Goal: Information Seeking & Learning: Learn about a topic

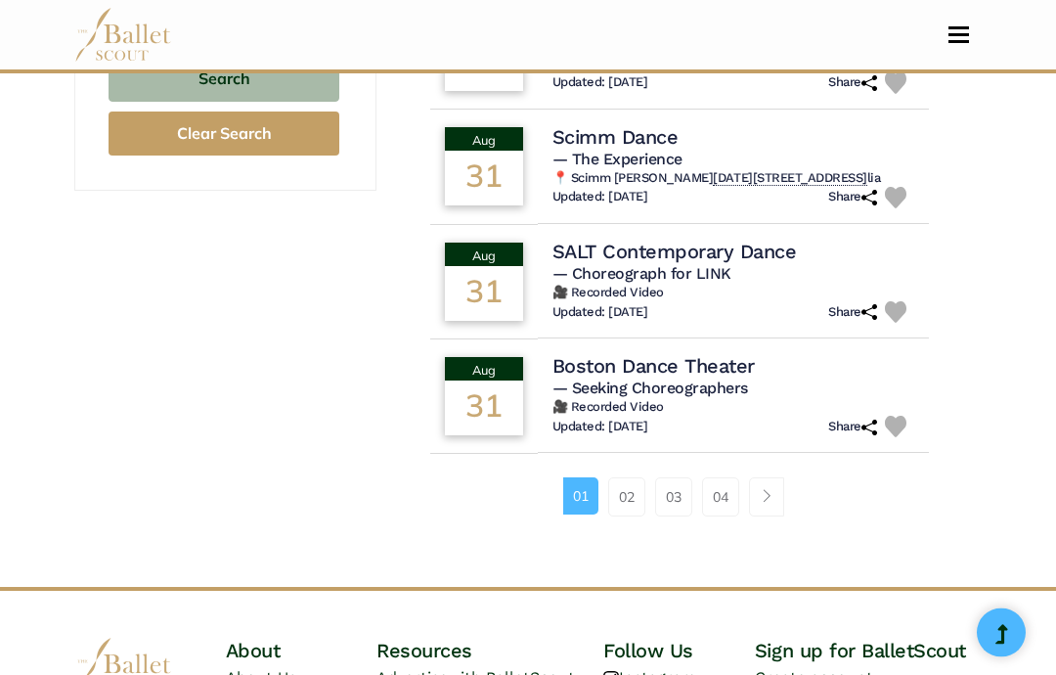
scroll to position [1439, 0]
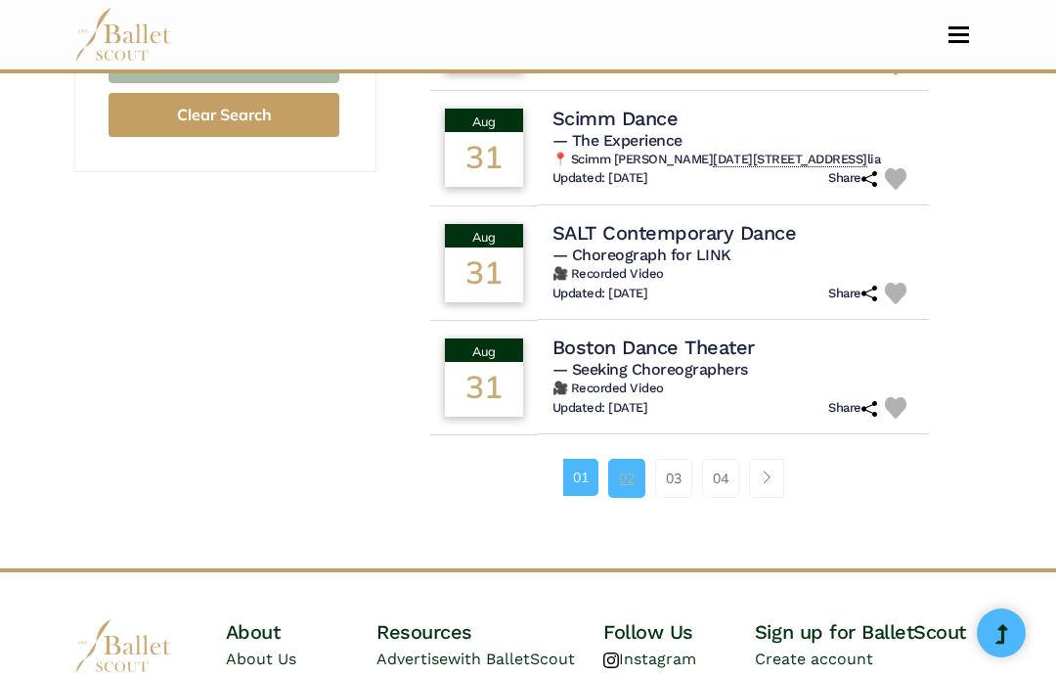
click at [618, 459] on link "02" at bounding box center [626, 478] width 37 height 39
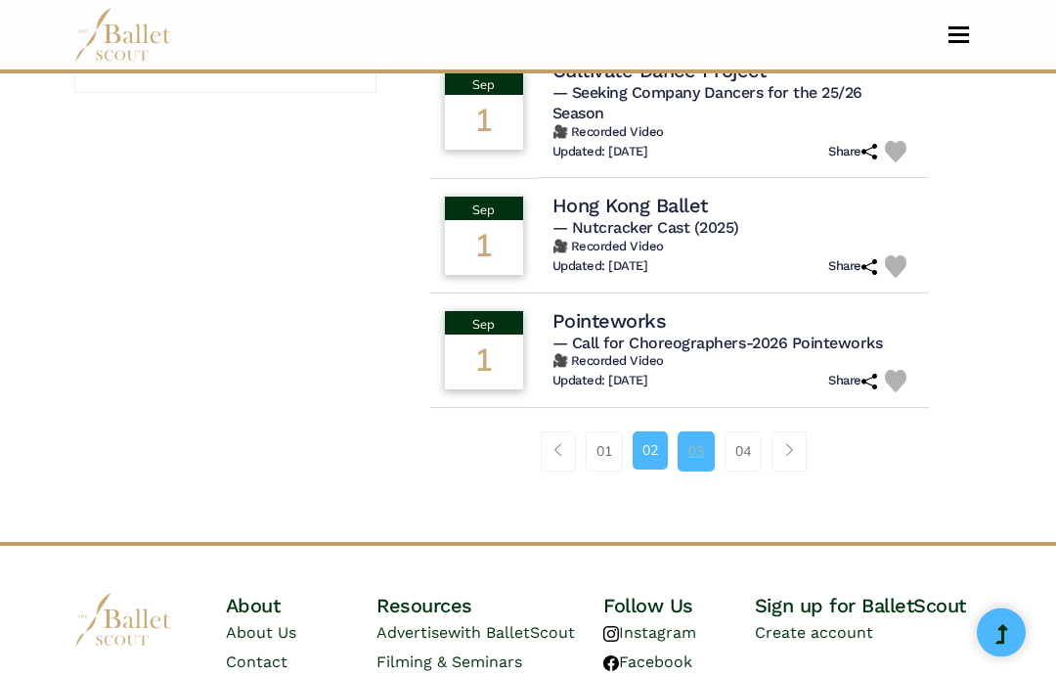
scroll to position [1519, 0]
click at [699, 460] on link "03" at bounding box center [696, 450] width 37 height 39
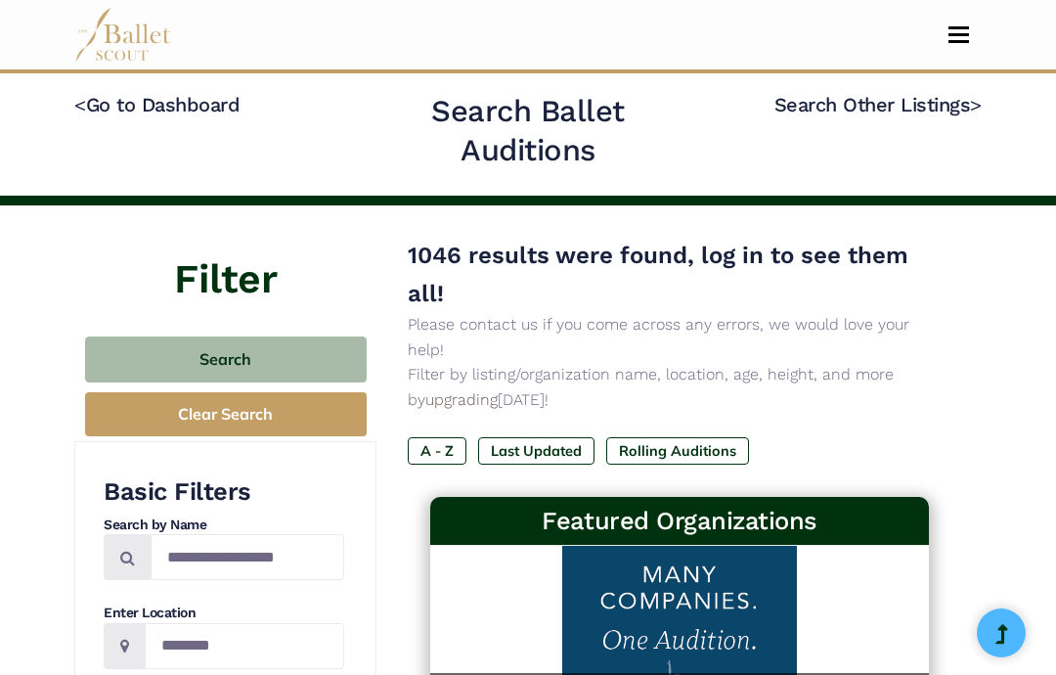
scroll to position [1597, 0]
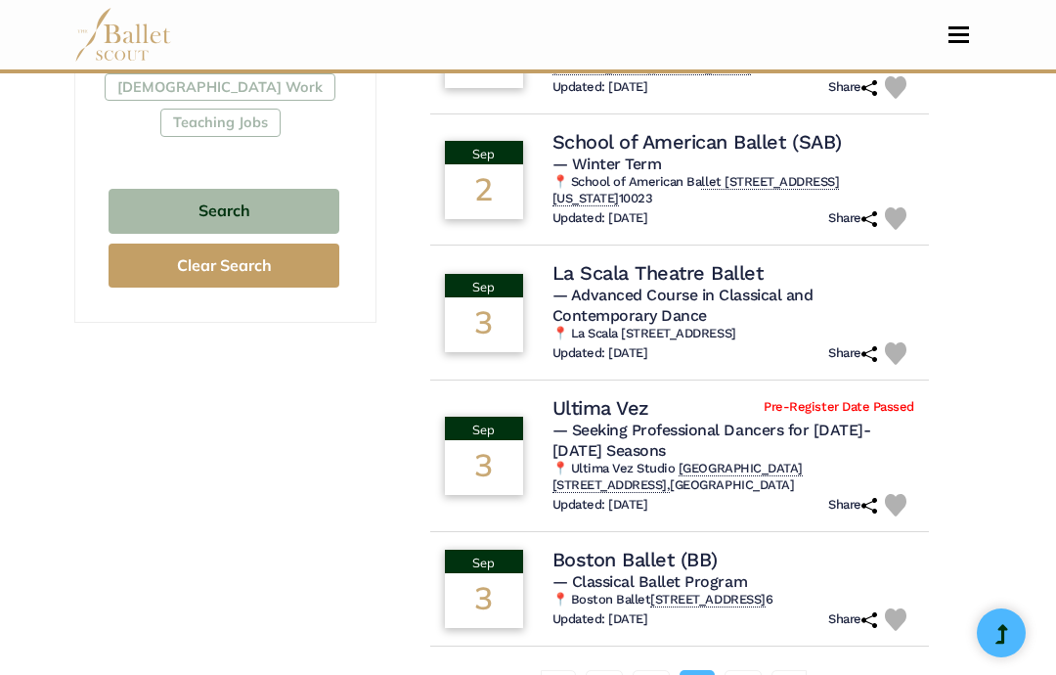
scroll to position [1268, 0]
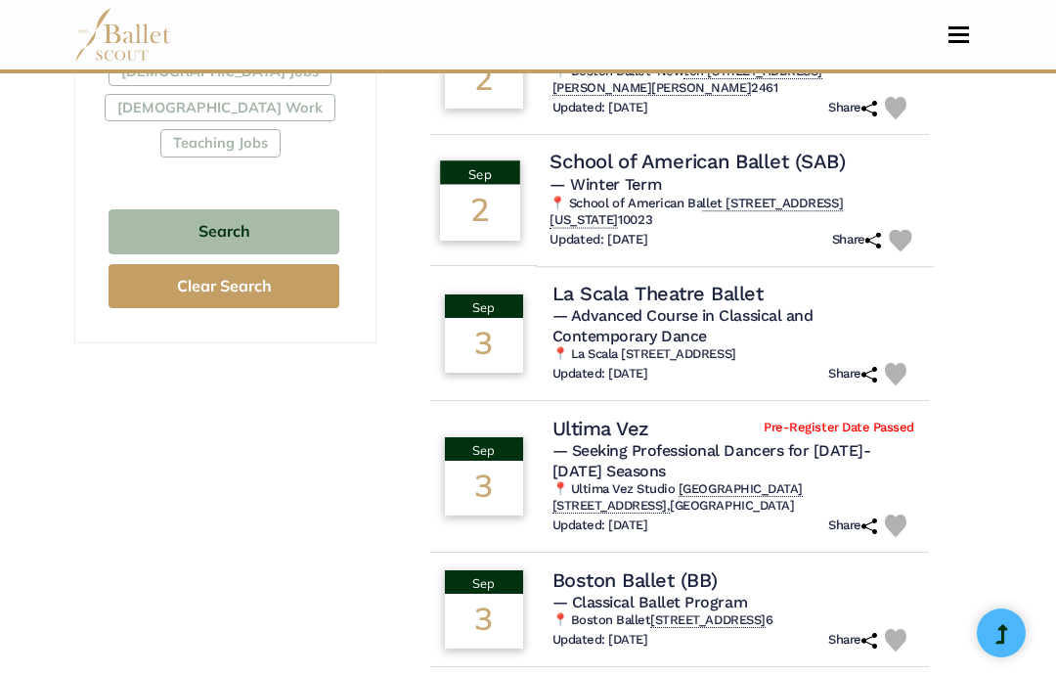
click at [743, 174] on h5 "— Winter Term" at bounding box center [735, 184] width 370 height 21
click at [756, 149] on h4 "School of American Ballet (SAB)" at bounding box center [697, 162] width 295 height 26
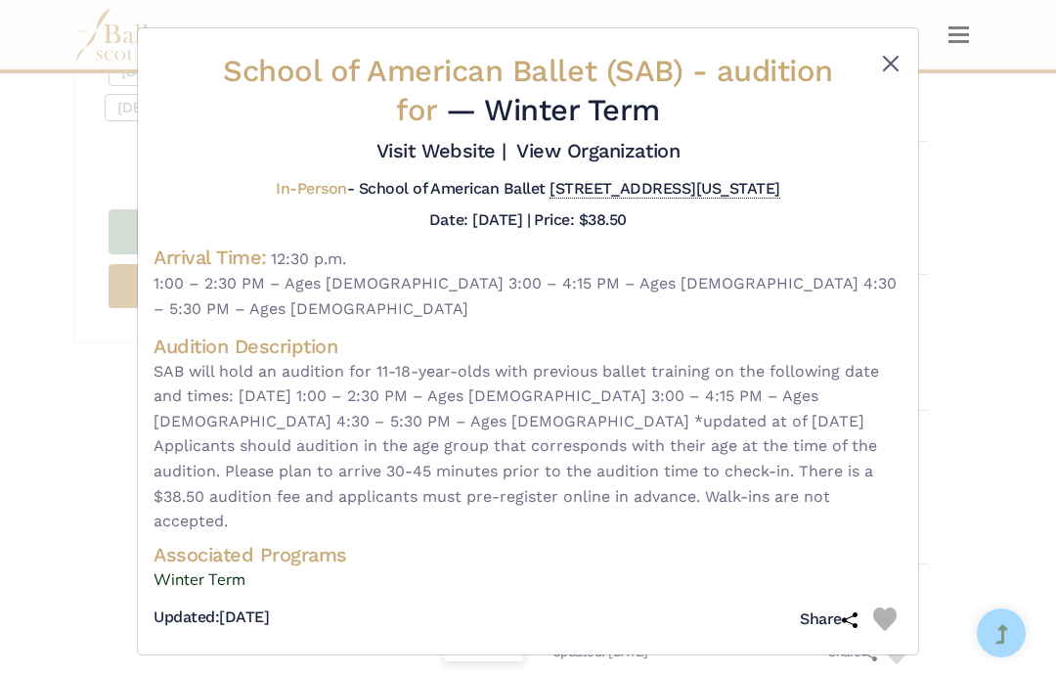
click at [890, 62] on button "Close" at bounding box center [890, 63] width 23 height 23
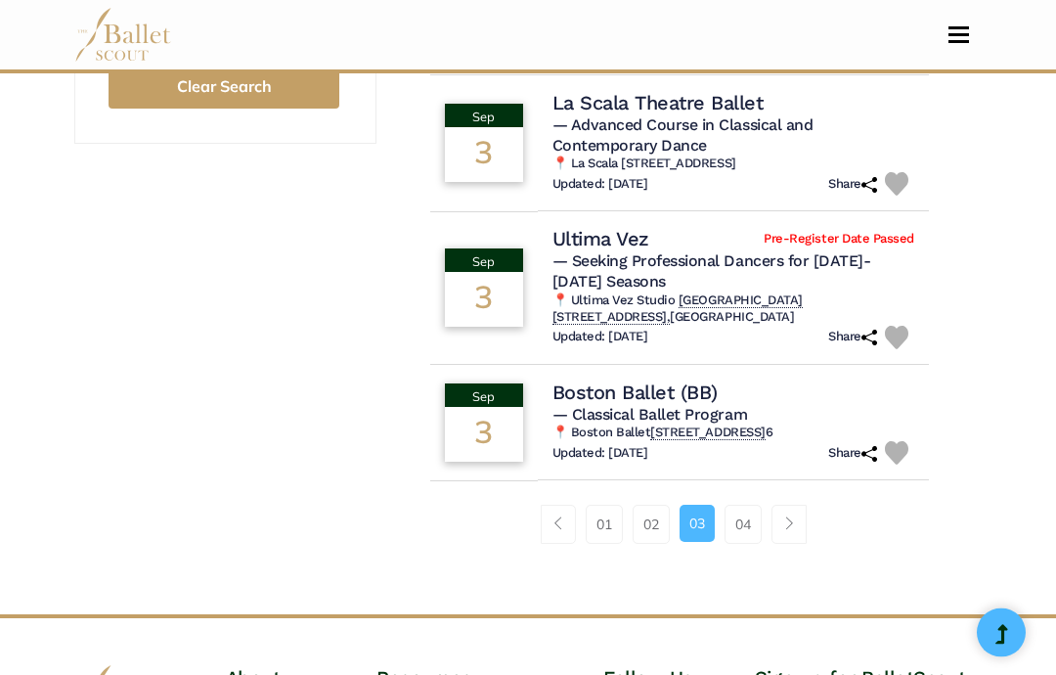
scroll to position [1468, 0]
click at [723, 378] on div "Boston Ballet (BB)" at bounding box center [735, 391] width 370 height 26
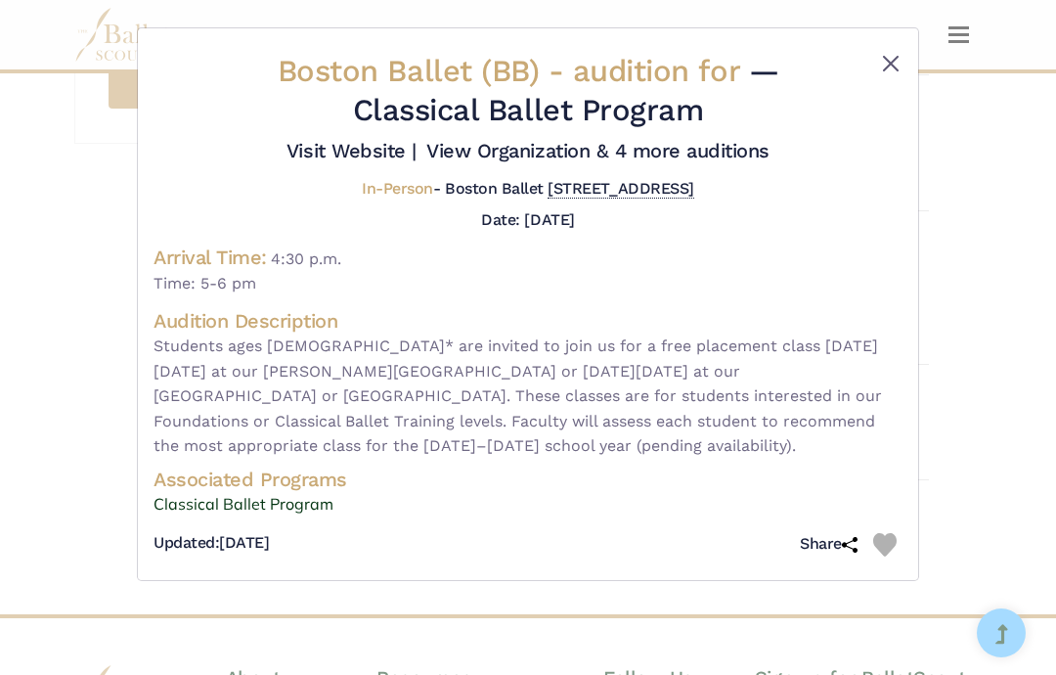
click at [900, 61] on button "Close" at bounding box center [890, 63] width 23 height 23
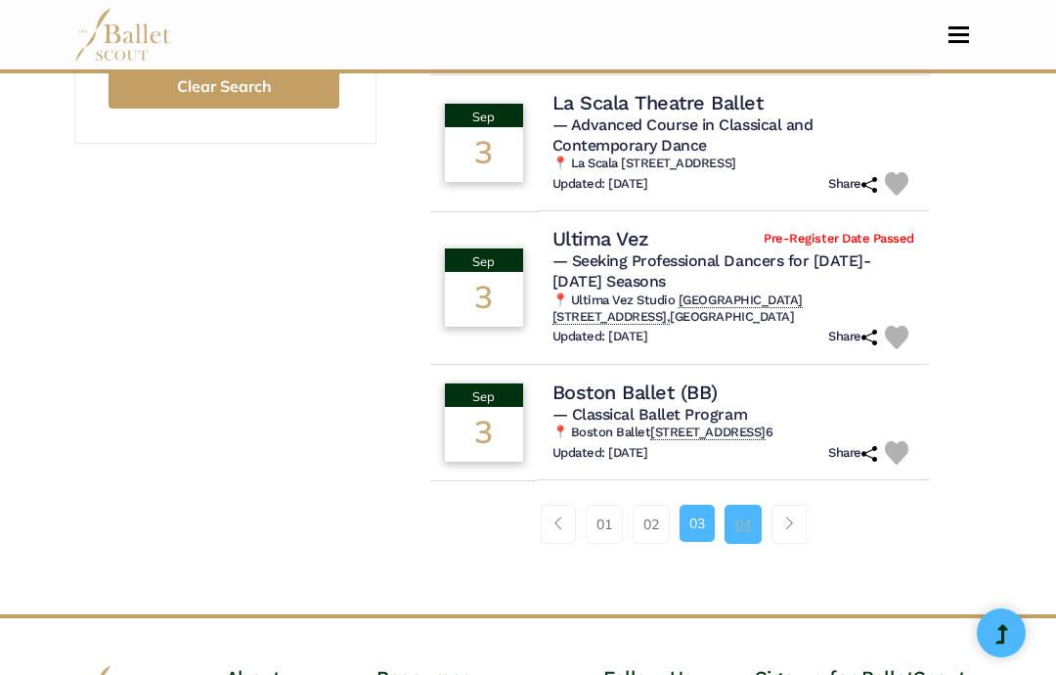
click at [747, 505] on link "04" at bounding box center [743, 524] width 37 height 39
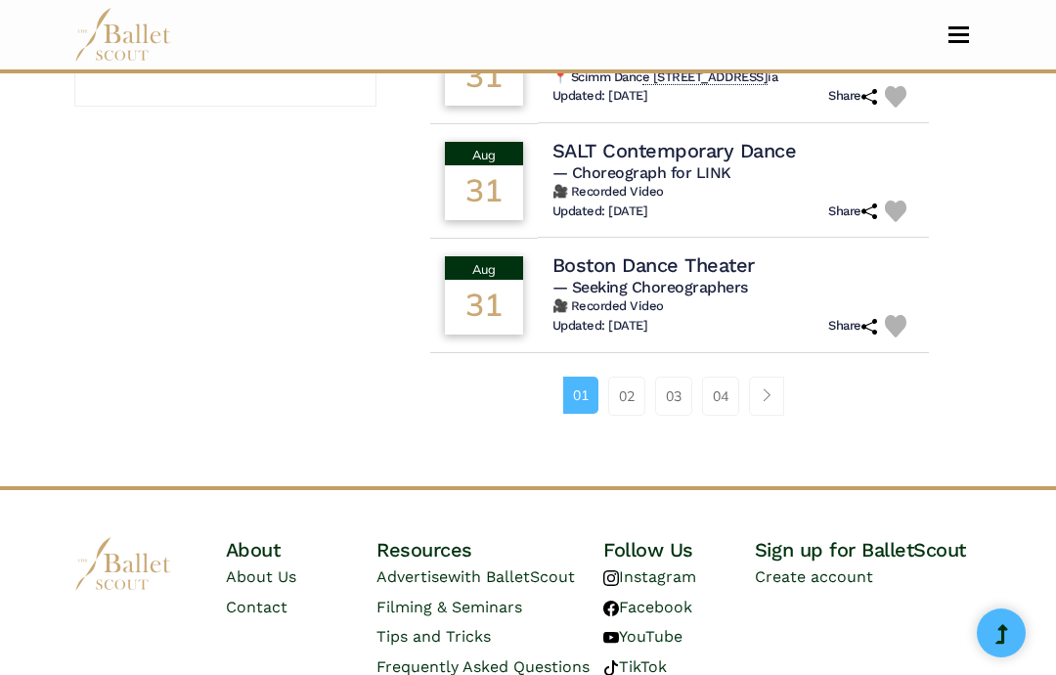
scroll to position [1504, 0]
